Goal: Information Seeking & Learning: Learn about a topic

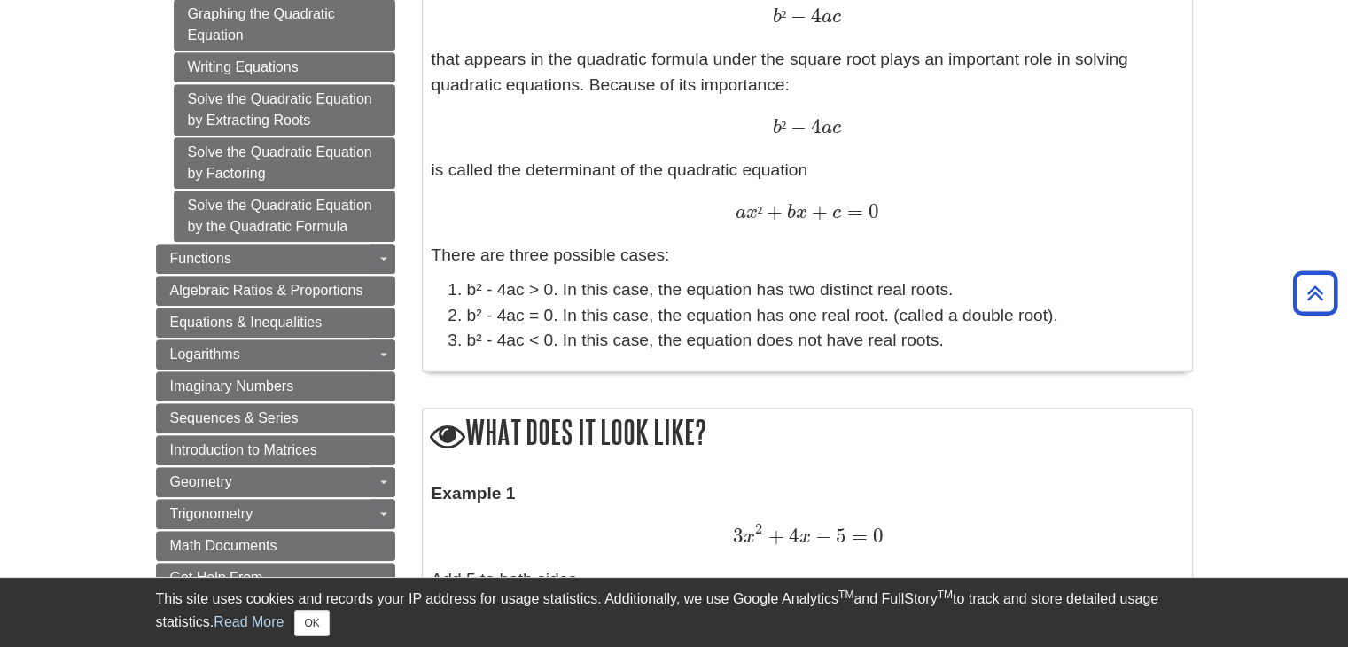
scroll to position [886, 0]
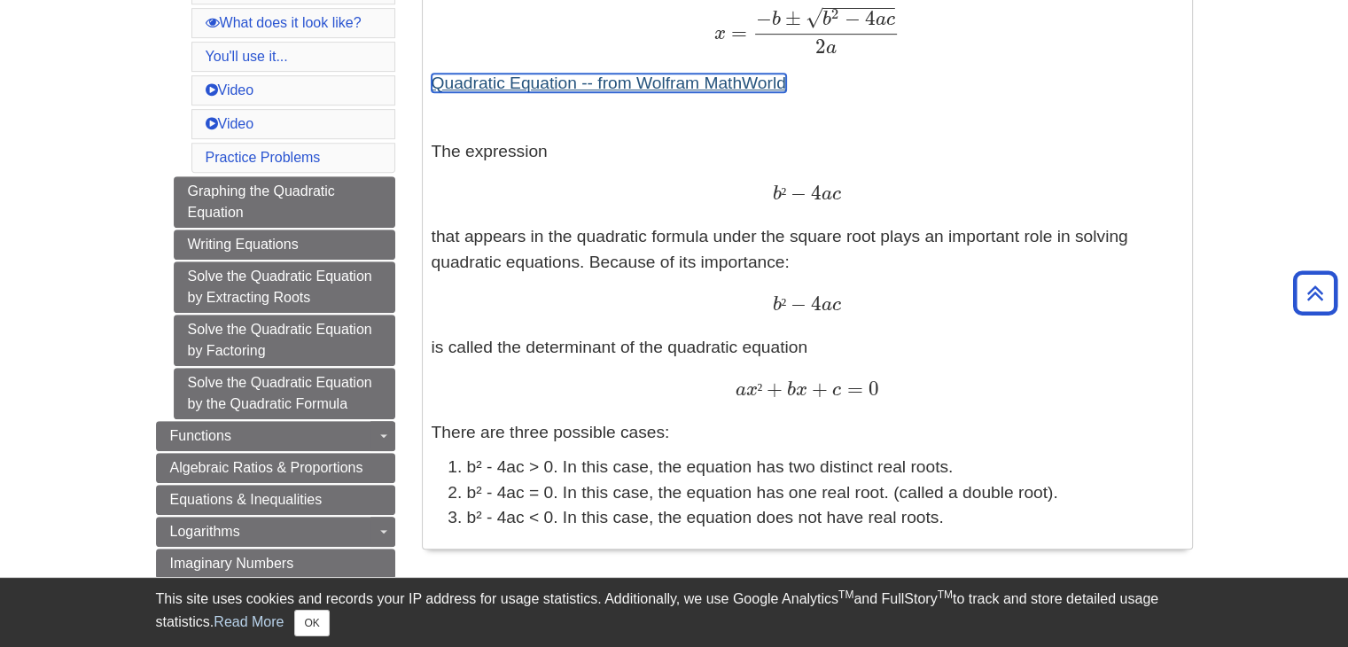
click at [587, 91] on link "Quadratic Equation -- from Wolfram MathWorld" at bounding box center [608, 83] width 354 height 19
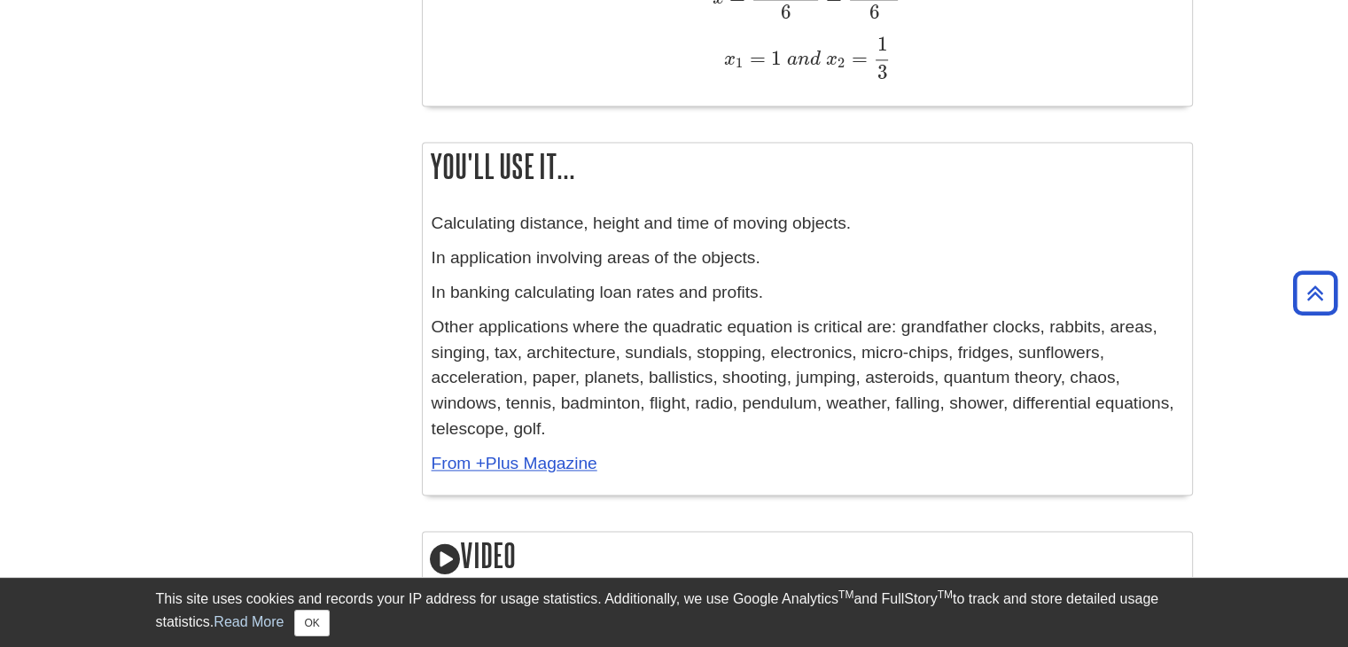
scroll to position [2569, 0]
drag, startPoint x: 574, startPoint y: 458, endPoint x: 554, endPoint y: 457, distance: 20.4
click at [554, 457] on link "From +Plus Magazine" at bounding box center [514, 461] width 166 height 19
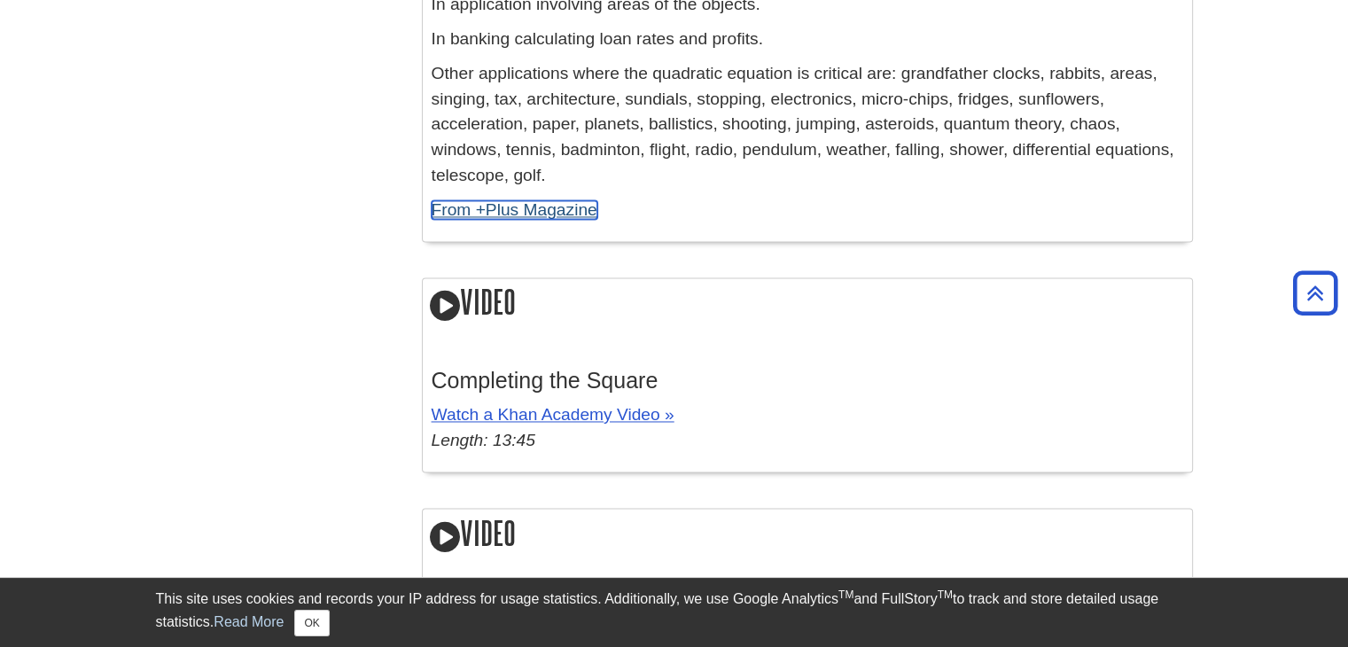
scroll to position [2835, 0]
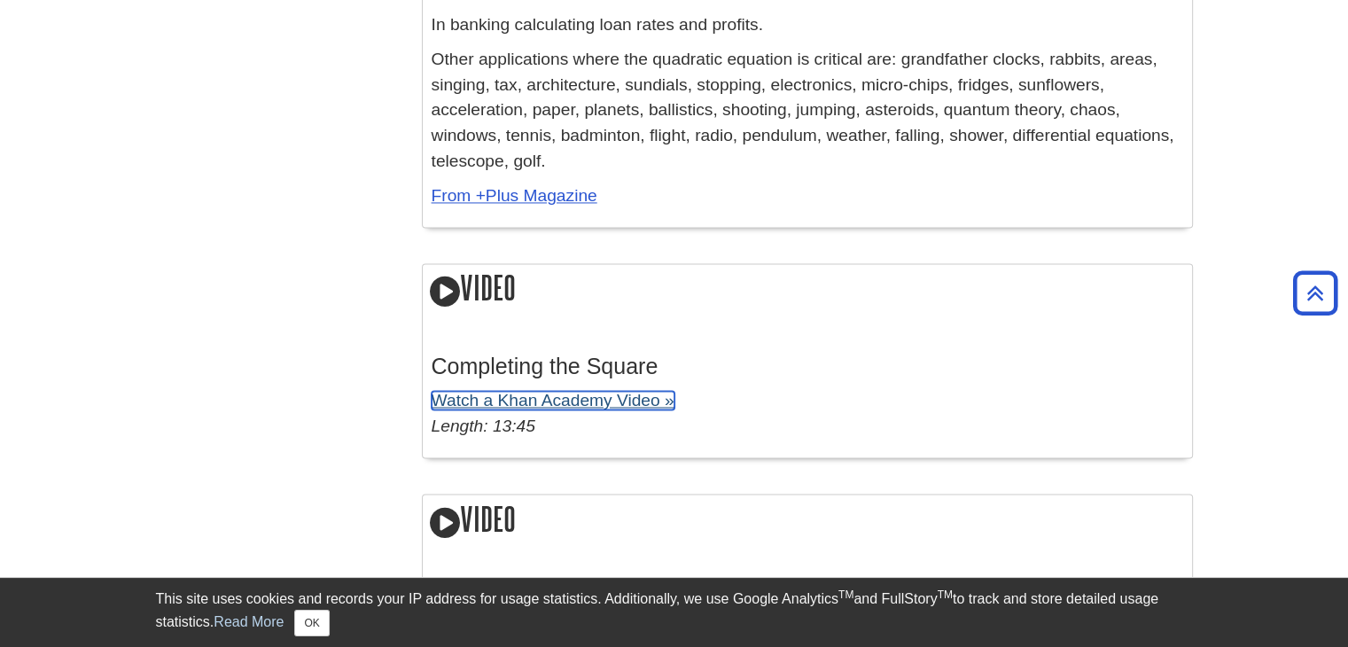
click at [560, 404] on link "Watch a Khan Academy Video »" at bounding box center [552, 400] width 243 height 19
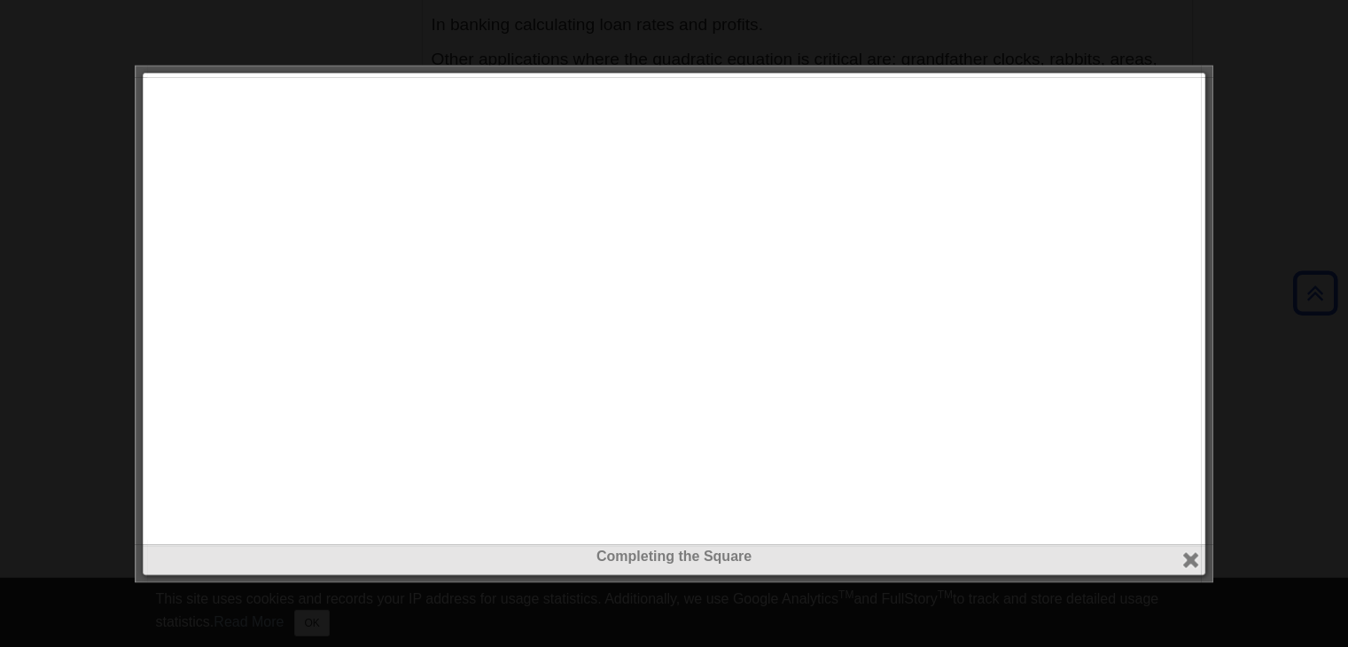
click at [1201, 557] on div at bounding box center [1206, 563] width 12 height 38
click at [1180, 544] on div "Completing the Square close" at bounding box center [673, 310] width 1053 height 467
click at [1189, 555] on button "close" at bounding box center [1190, 559] width 20 height 20
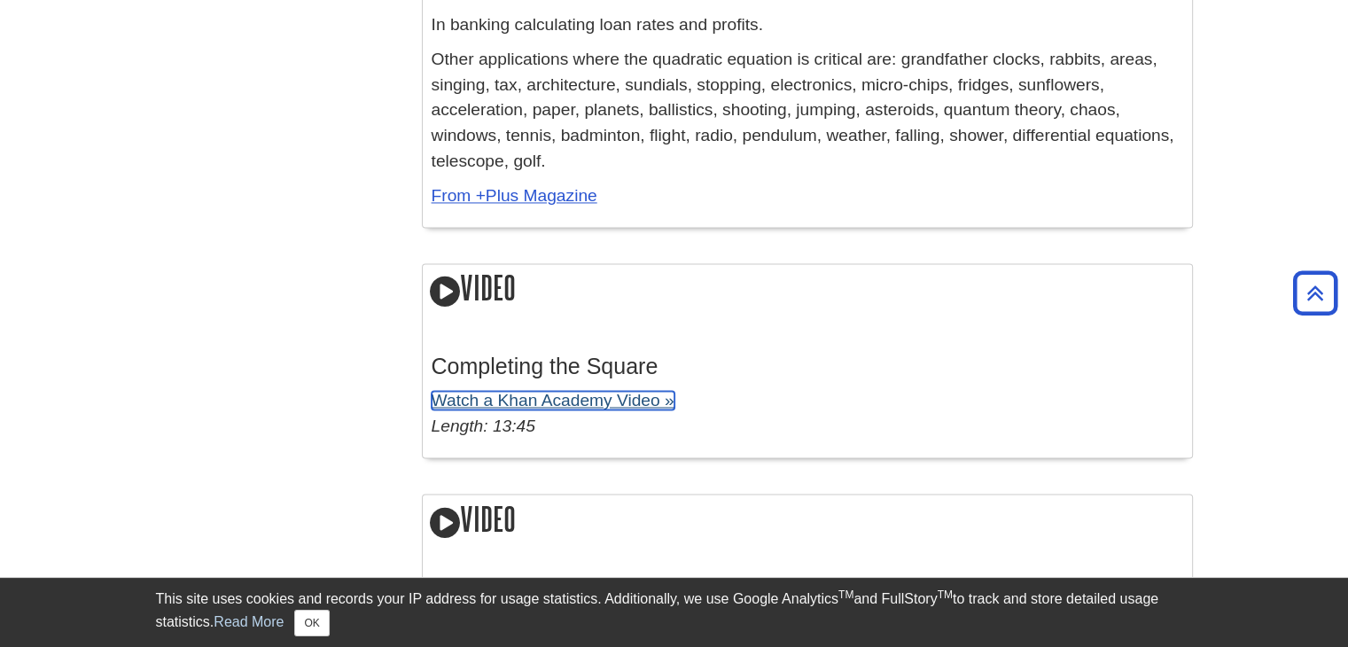
click at [629, 396] on link "Watch a Khan Academy Video »" at bounding box center [552, 400] width 243 height 19
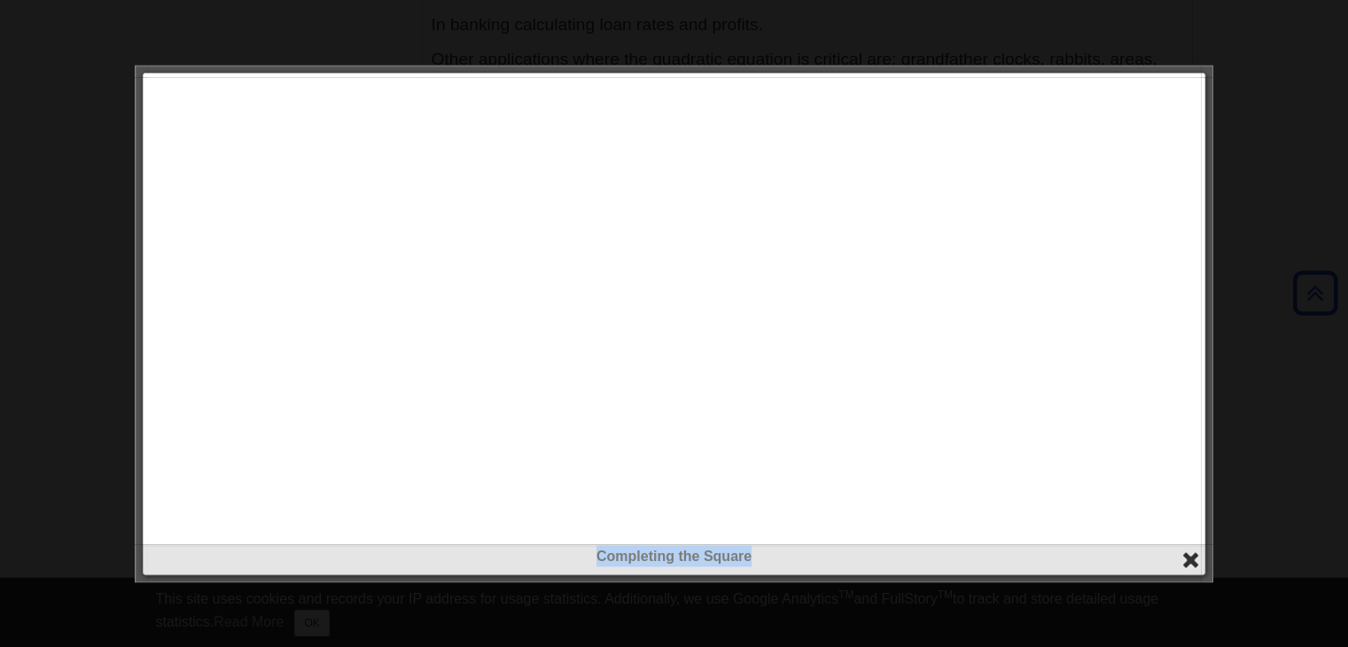
click at [1196, 563] on button "close" at bounding box center [1190, 559] width 20 height 20
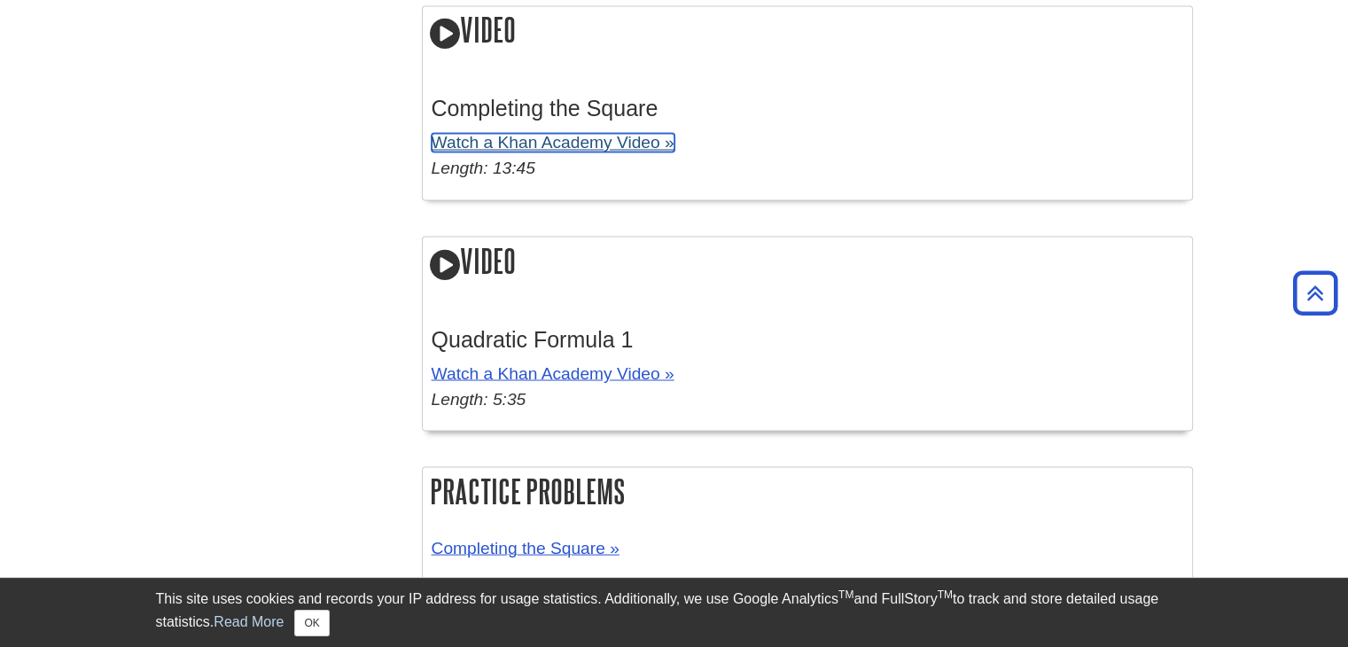
scroll to position [3101, 0]
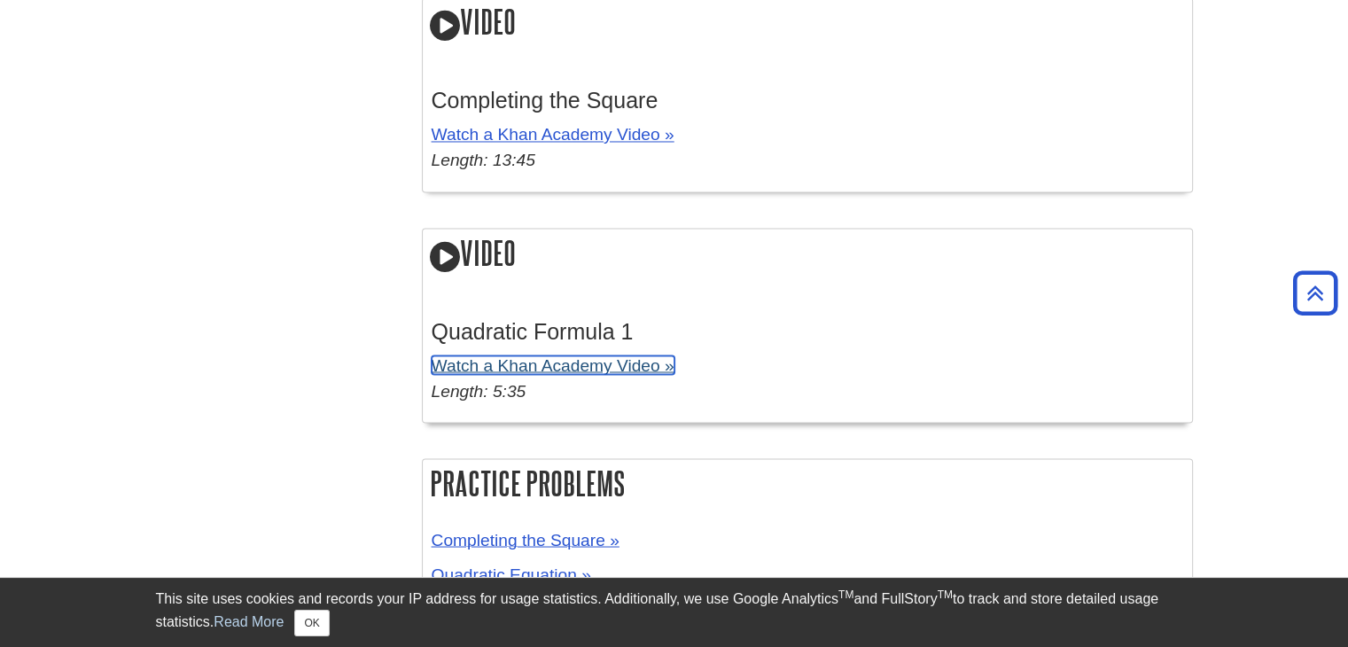
click at [625, 365] on link "Watch a Khan Academy Video »" at bounding box center [552, 364] width 243 height 19
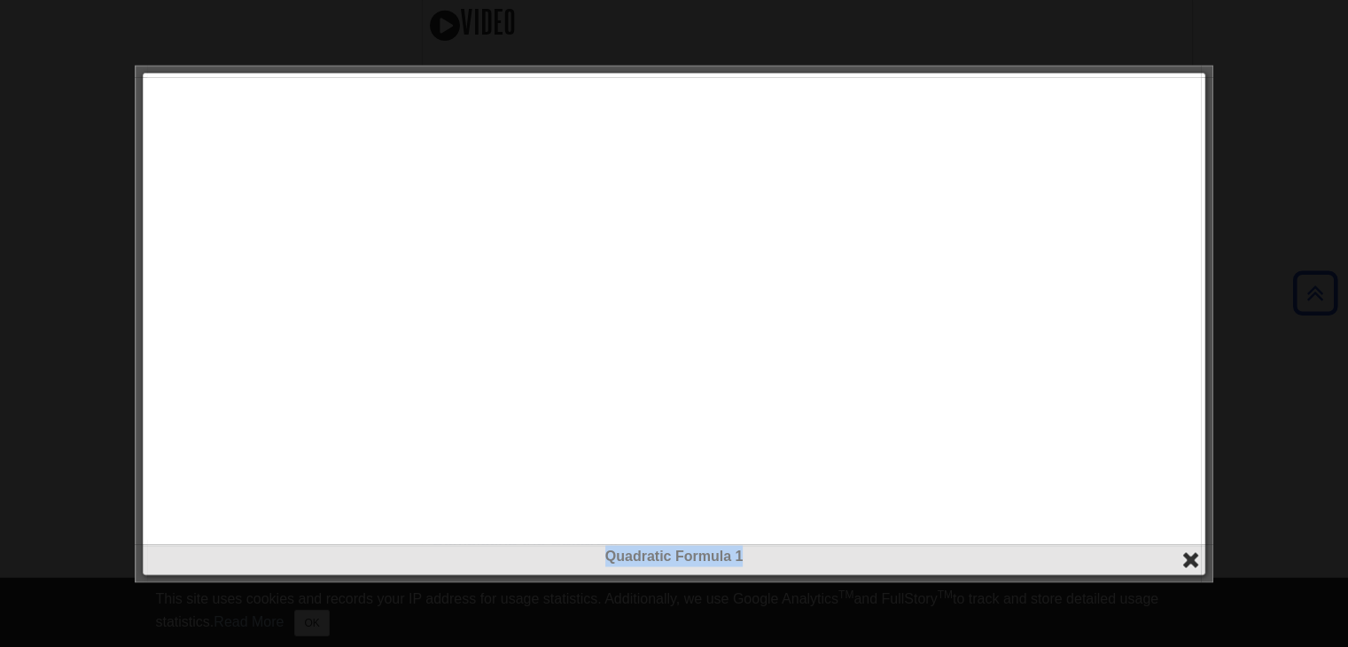
click at [1195, 557] on button "close" at bounding box center [1190, 559] width 20 height 20
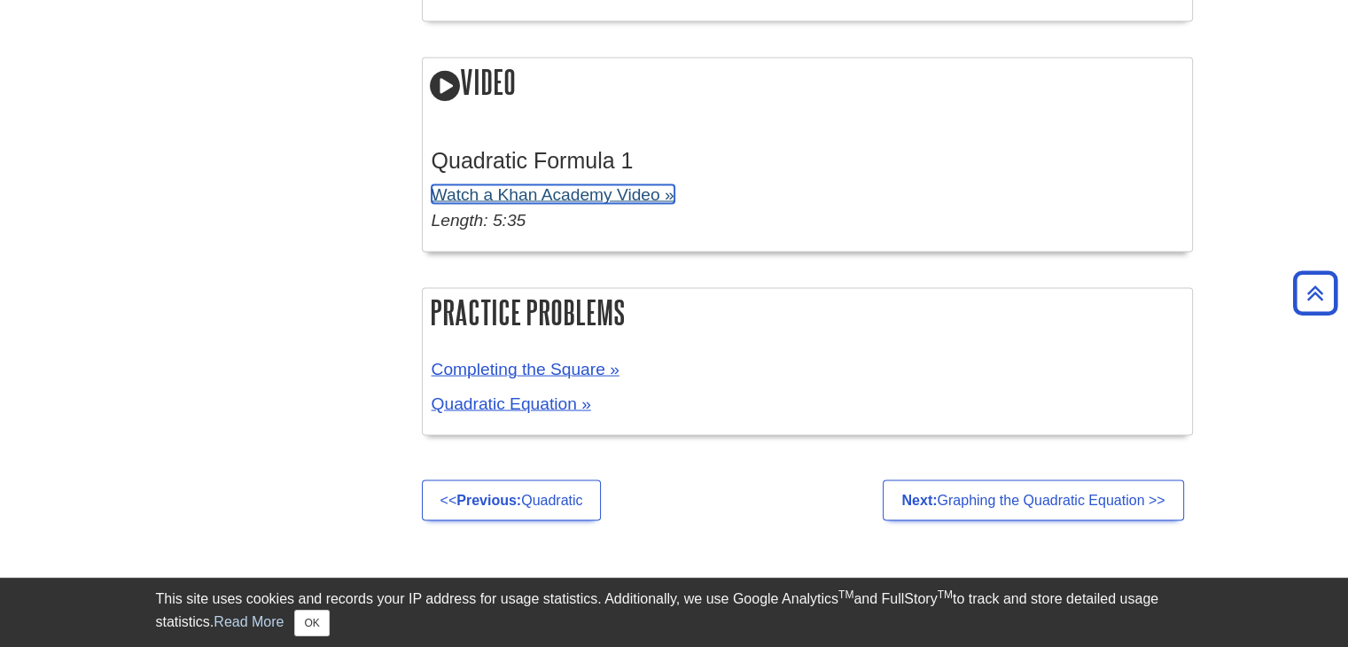
scroll to position [3278, 0]
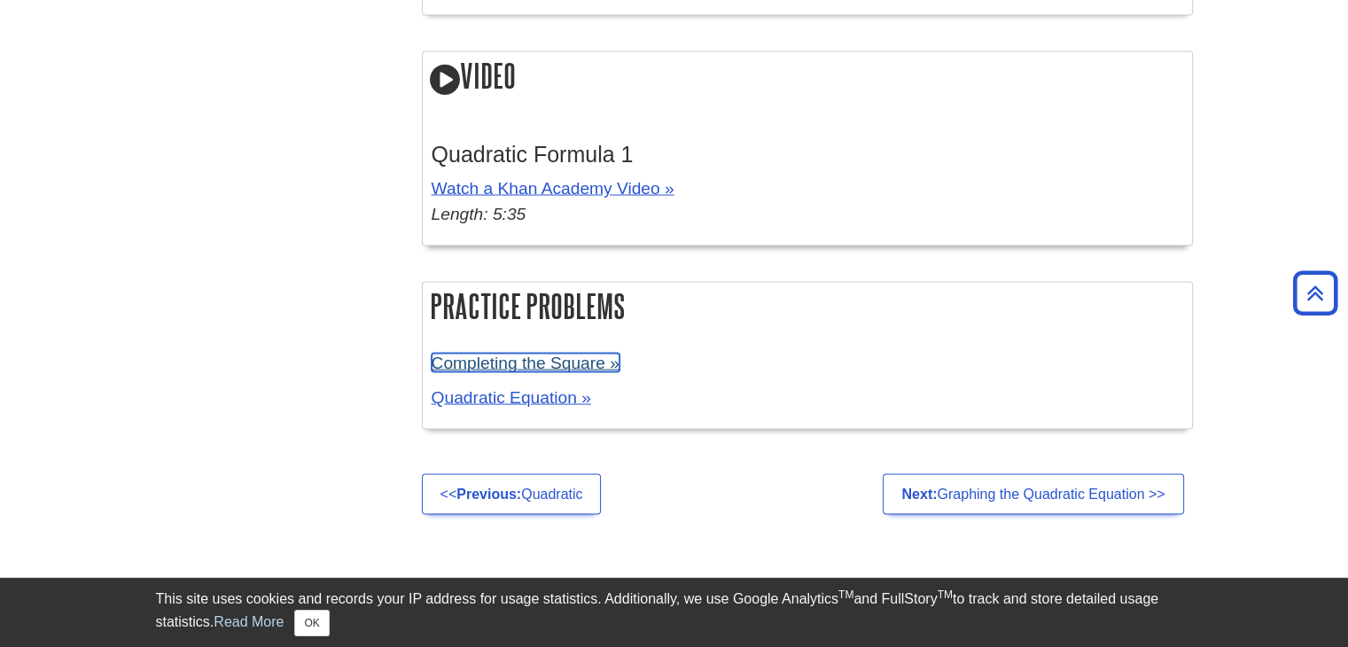
click at [574, 356] on link "Completing the Square »" at bounding box center [525, 362] width 188 height 19
